Goal: Find specific page/section: Find specific page/section

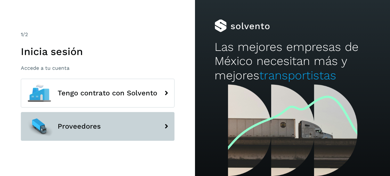
click at [95, 137] on button "Proveedores" at bounding box center [98, 126] width 154 height 29
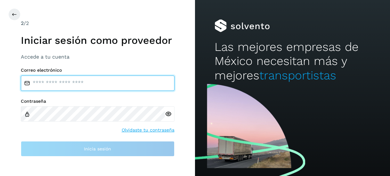
type input "**********"
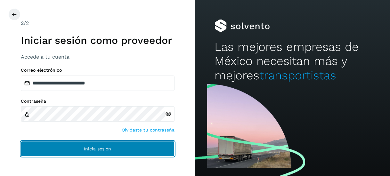
click at [104, 151] on span "Inicia sesión" at bounding box center [97, 149] width 27 height 4
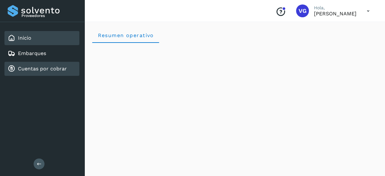
click at [53, 69] on link "Cuentas por cobrar" at bounding box center [42, 69] width 49 height 6
